Goal: Information Seeking & Learning: Find specific fact

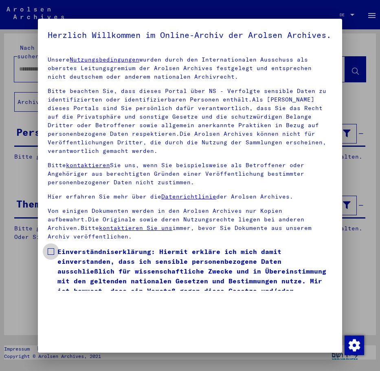
click at [52, 255] on span at bounding box center [51, 251] width 7 height 7
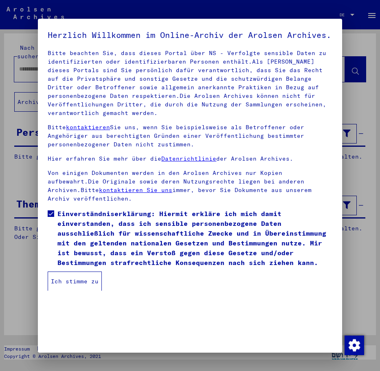
click at [86, 291] on button "Ich stimme zu" at bounding box center [75, 281] width 54 height 20
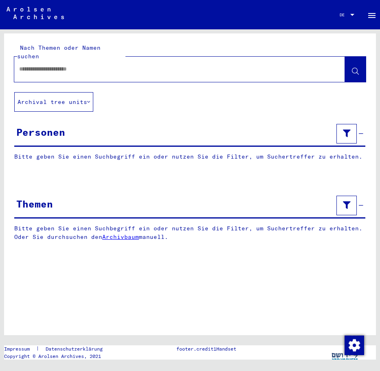
click at [88, 65] on input "text" at bounding box center [172, 69] width 306 height 9
type input "****"
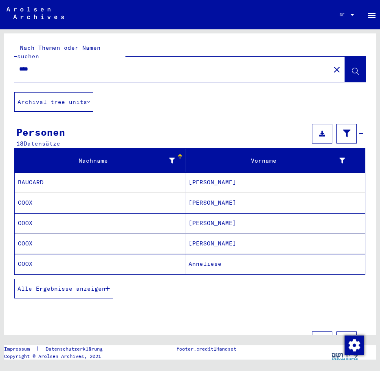
click at [209, 194] on mat-cell "[PERSON_NAME]" at bounding box center [275, 203] width 180 height 20
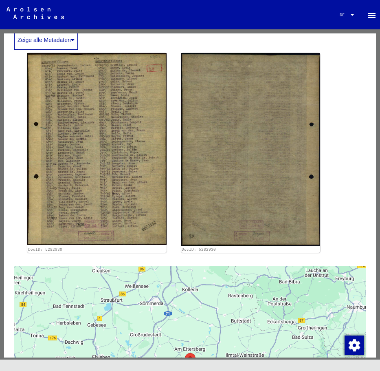
scroll to position [326, 0]
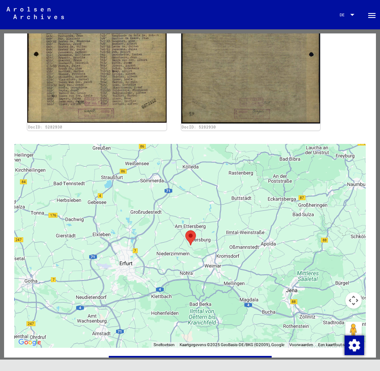
click at [238, 192] on div at bounding box center [190, 246] width 352 height 204
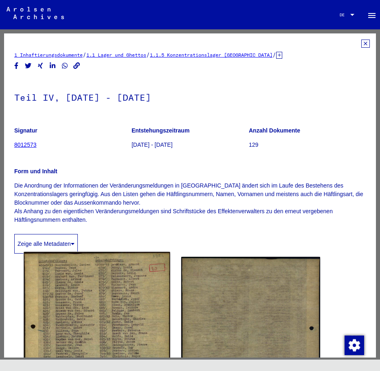
scroll to position [122, 0]
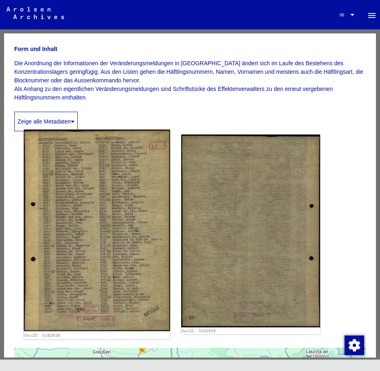
click at [71, 143] on img at bounding box center [97, 230] width 146 height 201
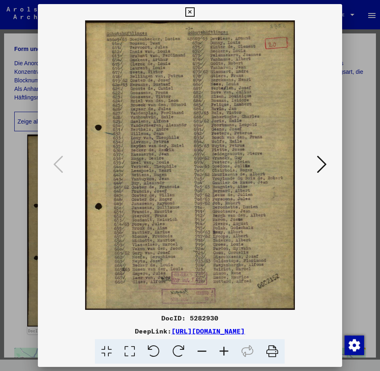
click at [219, 254] on img at bounding box center [190, 164] width 249 height 289
click at [319, 165] on icon at bounding box center [322, 164] width 10 height 20
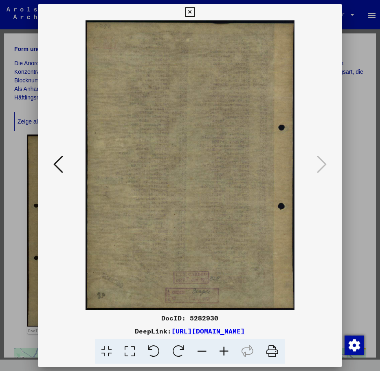
click at [55, 161] on icon at bounding box center [58, 164] width 10 height 20
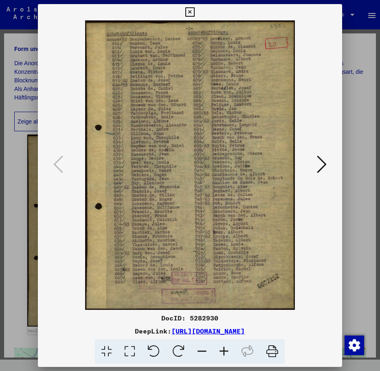
click at [191, 8] on icon at bounding box center [189, 12] width 9 height 10
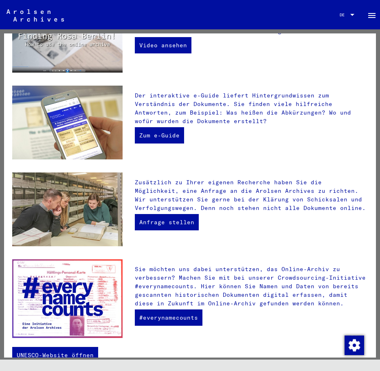
scroll to position [181, 0]
